Goal: Complete application form

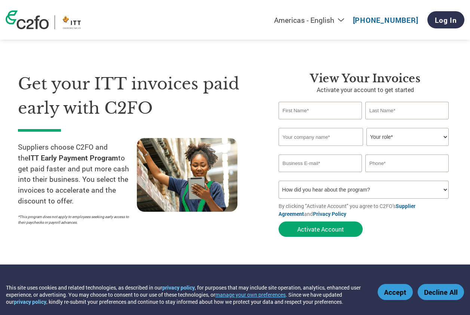
click at [308, 113] on input "text" at bounding box center [320, 111] width 83 height 18
type input "[PERSON_NAME]"
type input "[PHONE_NUMBER]"
click at [330, 138] on input "text" at bounding box center [321, 137] width 84 height 18
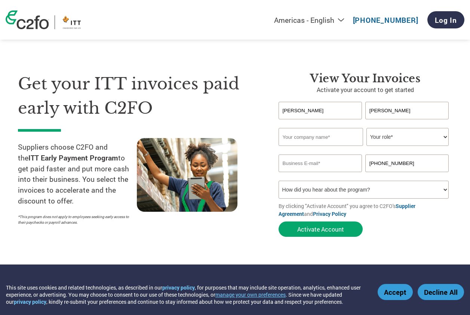
type input "ITT Engineered Valves, LLC"
click at [393, 133] on select "Your role* CFO Controller Credit Manager Finance Director Treasurer CEO Preside…" at bounding box center [407, 137] width 82 height 18
select select "ACCOUNTING"
click at [366, 128] on select "Your role* CFO Controller Credit Manager Finance Director Treasurer CEO Preside…" at bounding box center [407, 137] width 82 height 18
click at [308, 164] on input "email" at bounding box center [320, 163] width 83 height 18
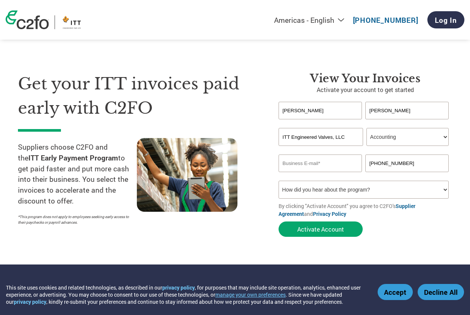
type input "[EMAIL_ADDRESS][PERSON_NAME][DOMAIN_NAME]"
click at [328, 141] on input "ITT Engineered Valves, LLC" at bounding box center [321, 137] width 84 height 18
click at [420, 221] on form "[PERSON_NAME] [PERSON_NAME] Invalid first name or first name is too long Invali…" at bounding box center [365, 171] width 173 height 139
click at [437, 137] on select "Your role* CFO Controller Credit Manager Finance Director Treasurer CEO Preside…" at bounding box center [407, 137] width 82 height 18
select select "OWNER_FOUNDER"
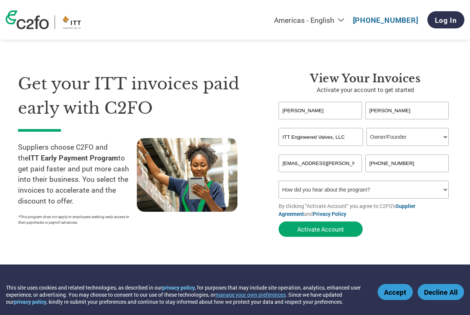
click at [366, 128] on select "Your role* CFO Controller Credit Manager Finance Director Treasurer CEO Preside…" at bounding box center [407, 137] width 82 height 18
click at [382, 190] on select "How did you hear about the program? Received a letter Email Social Media Online…" at bounding box center [364, 190] width 170 height 18
select select "Email"
click at [279, 181] on select "How did you hear about the program? Received a letter Email Social Media Online…" at bounding box center [364, 190] width 170 height 18
click at [442, 139] on select "Your role* CFO Controller Credit Manager Finance Director Treasurer CEO Preside…" at bounding box center [407, 137] width 82 height 18
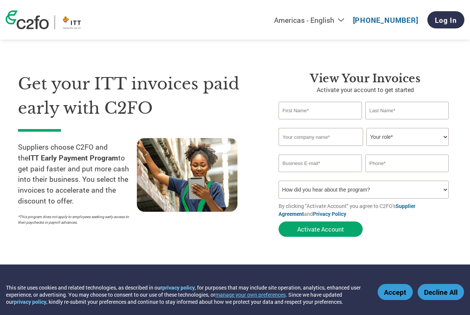
click at [339, 116] on input "text" at bounding box center [320, 111] width 83 height 18
click at [344, 228] on button "Activate Account" at bounding box center [321, 228] width 84 height 15
click at [346, 128] on input "text" at bounding box center [321, 137] width 84 height 18
click at [316, 110] on input "text" at bounding box center [320, 111] width 83 height 18
type input "[PERSON_NAME]"
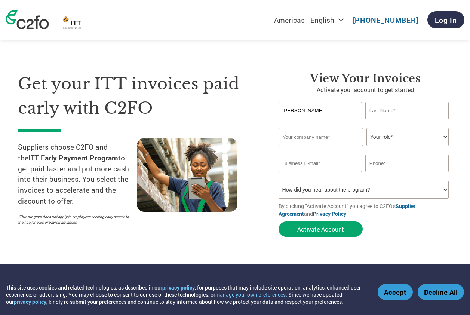
type input "[PERSON_NAME]"
type input "ITT Engineered Valves, LLC"
type input "[EMAIL_ADDRESS][PERSON_NAME][DOMAIN_NAME]"
type input "[PHONE_NUMBER]"
click at [344, 141] on input "ITT Engineered Valves, LLC" at bounding box center [321, 137] width 84 height 18
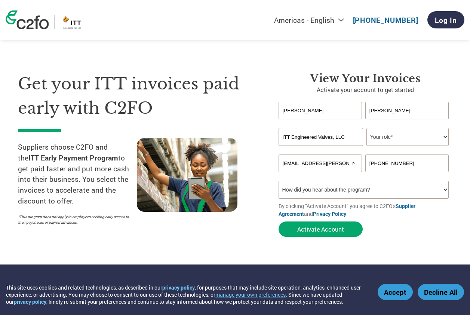
click at [344, 141] on input "ITT Engineered Valves, LLC" at bounding box center [321, 137] width 84 height 18
click at [402, 140] on select "Your role* CFO Controller Credit Manager Finance Director Treasurer CEO Preside…" at bounding box center [407, 137] width 82 height 18
select select "OWNER_FOUNDER"
click at [366, 128] on select "Your role* CFO Controller Credit Manager Finance Director Treasurer CEO Preside…" at bounding box center [407, 137] width 82 height 18
click at [315, 188] on select "How did you hear about the program? Received a letter Email Social Media Online…" at bounding box center [364, 190] width 170 height 18
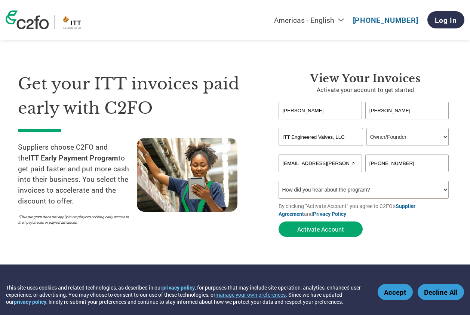
select select "Email"
click at [279, 181] on select "How did you hear about the program? Received a letter Email Social Media Online…" at bounding box center [364, 190] width 170 height 18
click at [446, 189] on select "How did you hear about the program? Received a letter Email Social Media Online…" at bounding box center [364, 190] width 170 height 18
click at [279, 181] on select "How did you hear about the program? Received a letter Email Social Media Online…" at bounding box center [364, 190] width 170 height 18
